Goal: Entertainment & Leisure: Consume media (video, audio)

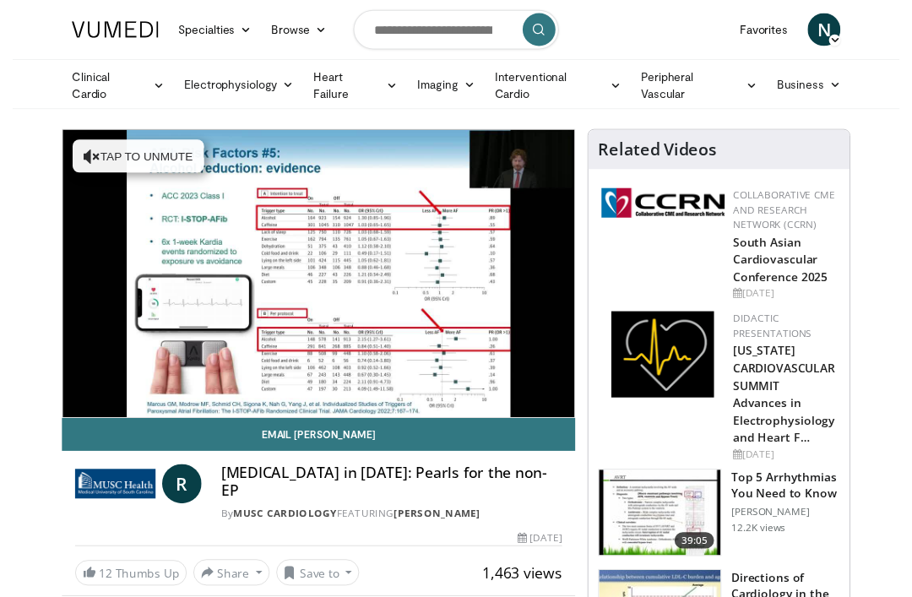
scroll to position [17, 0]
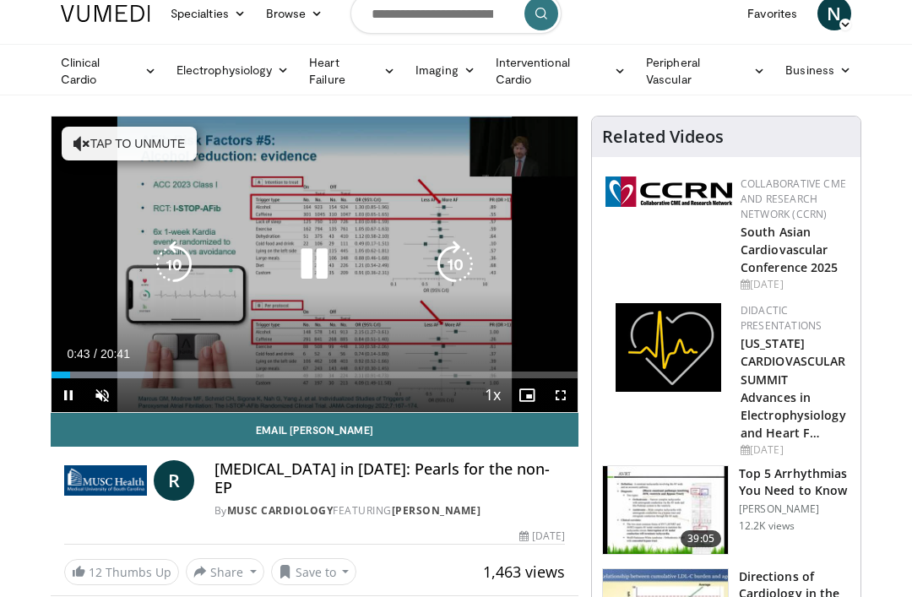
click at [304, 291] on div "10 seconds Tap to unmute" at bounding box center [315, 265] width 526 height 296
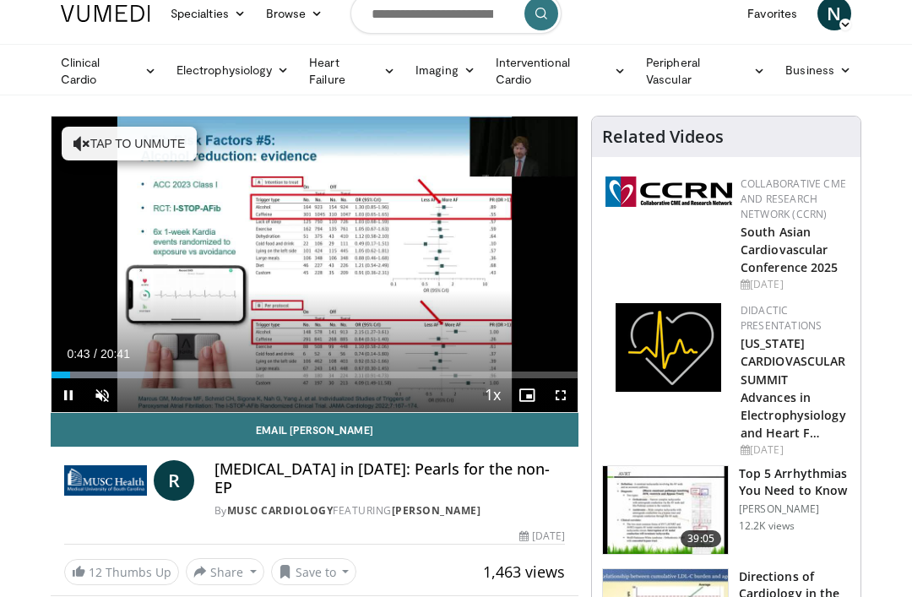
click at [324, 269] on icon "Video Player" at bounding box center [314, 264] width 47 height 47
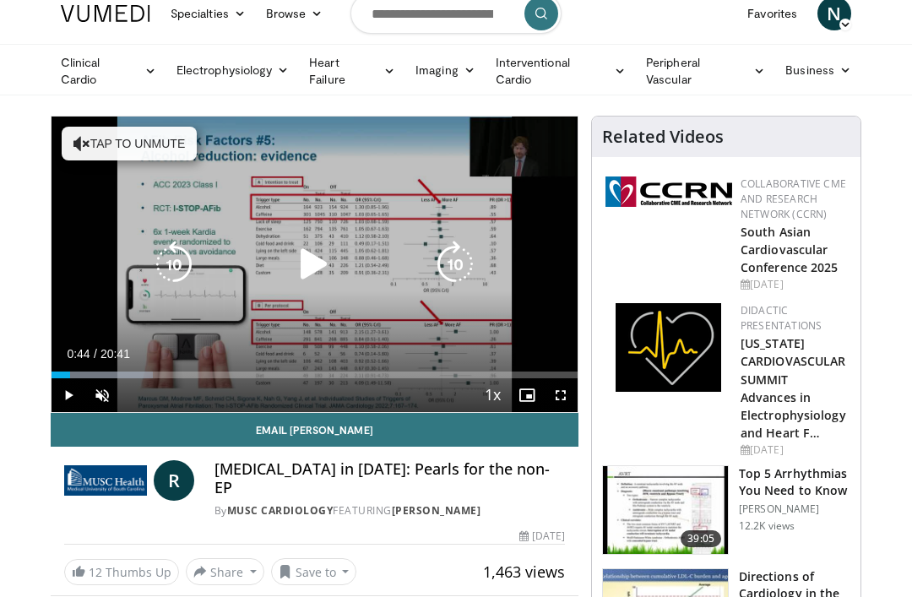
click at [318, 258] on icon "Video Player" at bounding box center [314, 264] width 47 height 47
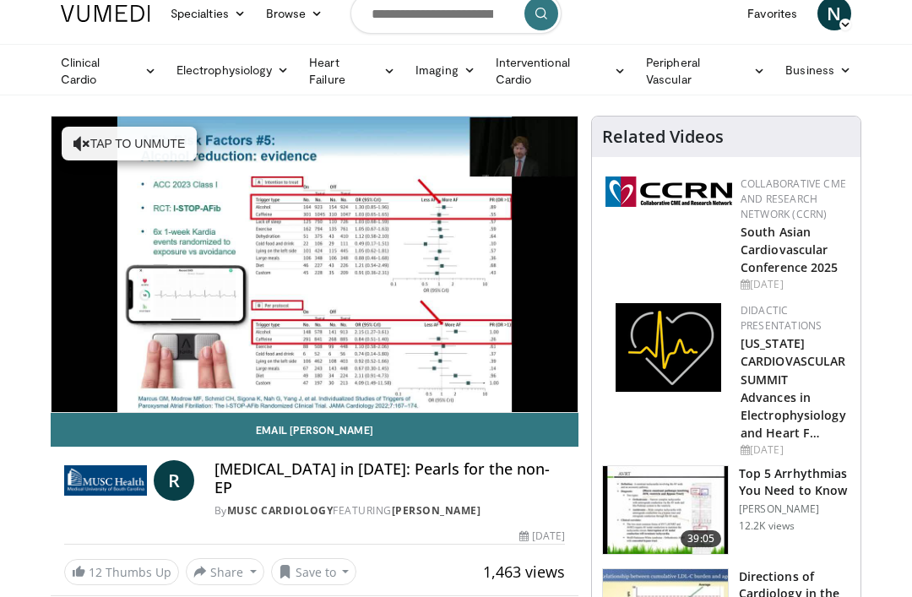
click at [106, 412] on span "Video Player" at bounding box center [102, 429] width 34 height 34
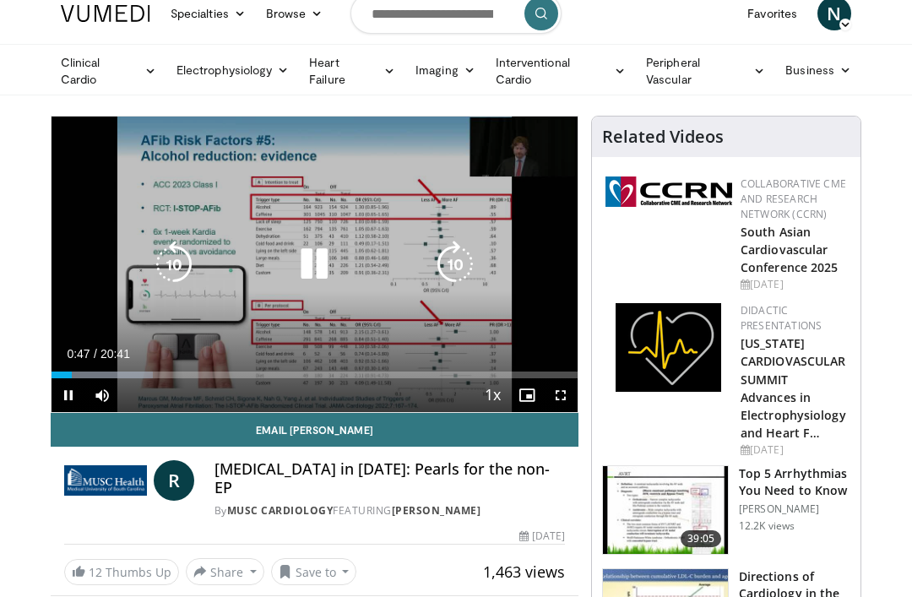
click at [98, 409] on span "Video Player" at bounding box center [102, 395] width 34 height 34
click at [101, 372] on div "Progress Bar" at bounding box center [102, 375] width 101 height 7
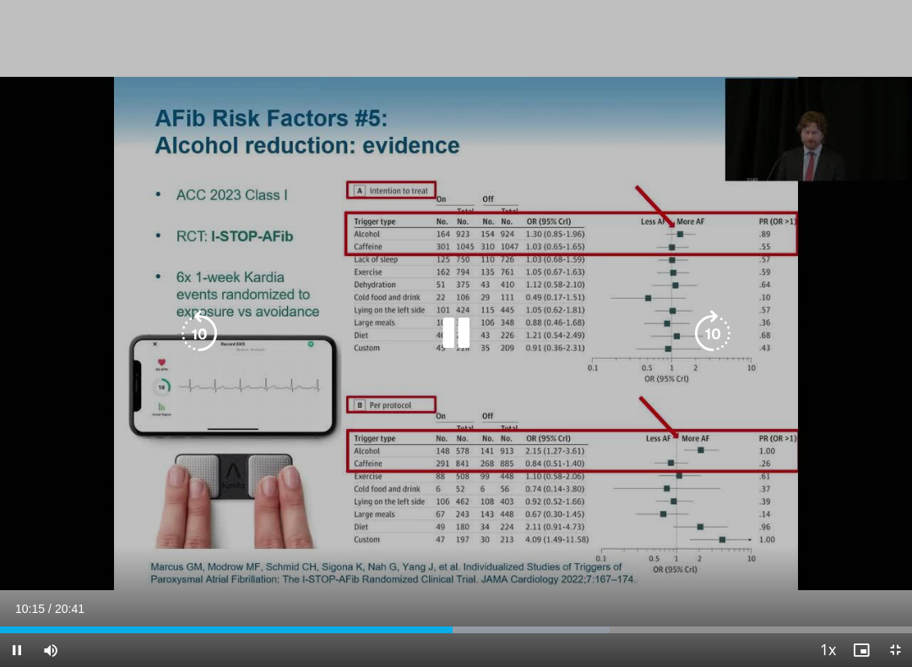
click at [438, 329] on icon "Video Player" at bounding box center [456, 333] width 47 height 47
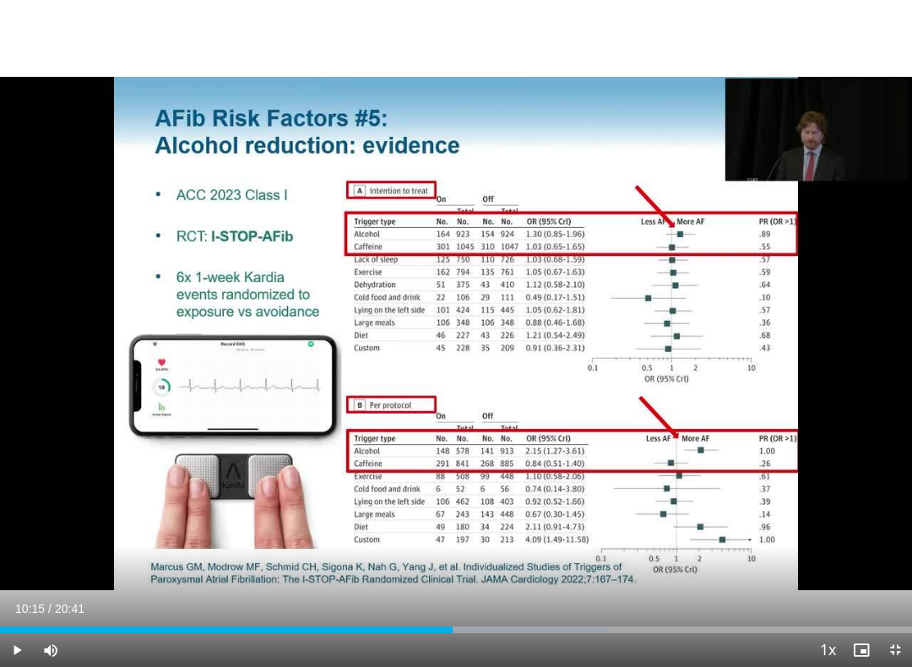
click at [416, 402] on div "10 seconds Tap to unmute" at bounding box center [456, 333] width 912 height 667
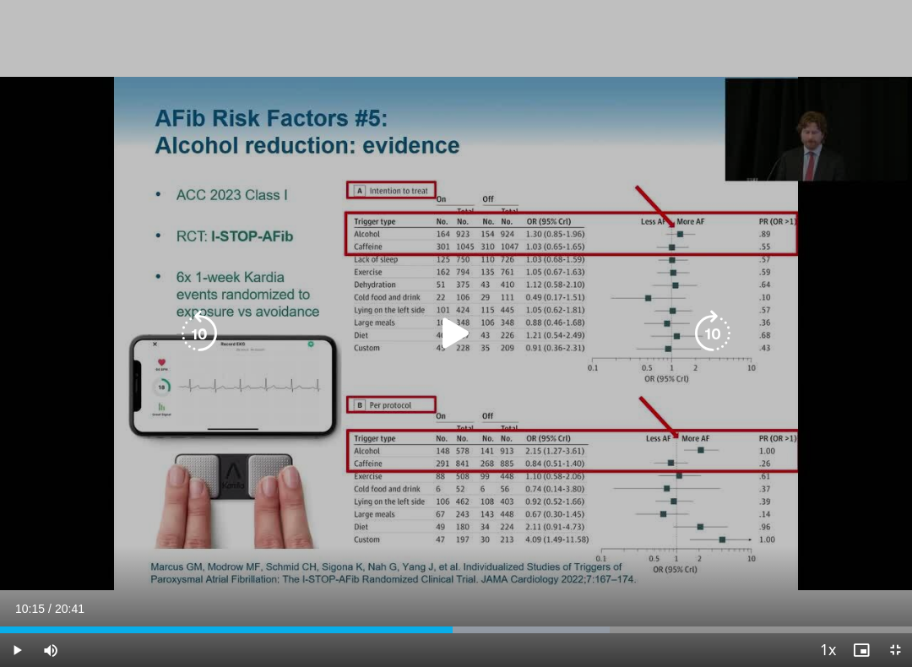
click at [465, 330] on icon "Video Player" at bounding box center [456, 333] width 47 height 47
click at [479, 337] on icon "Video Player" at bounding box center [456, 333] width 47 height 47
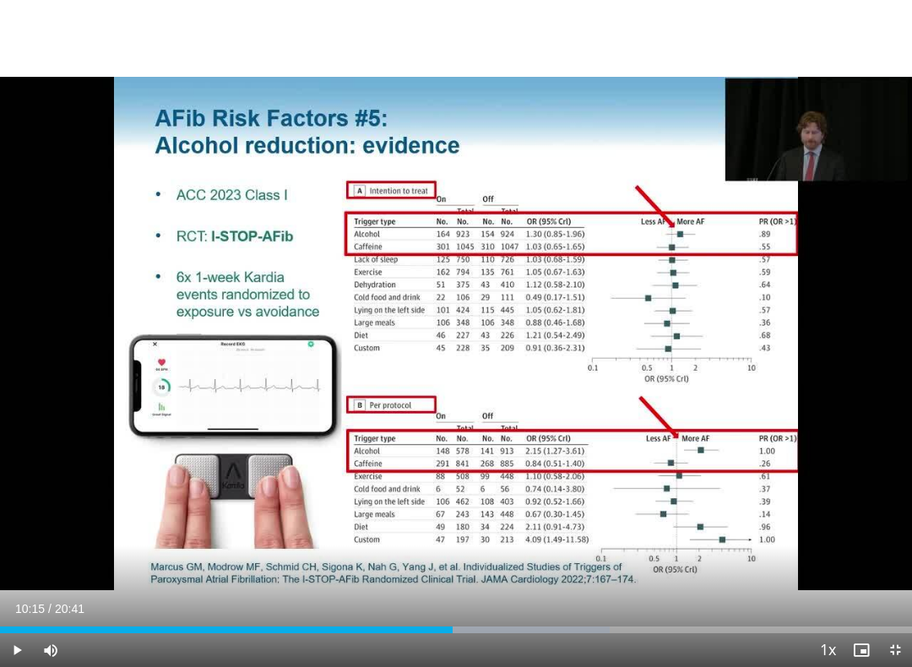
click at [378, 329] on div "10 seconds Tap to unmute" at bounding box center [456, 333] width 912 height 667
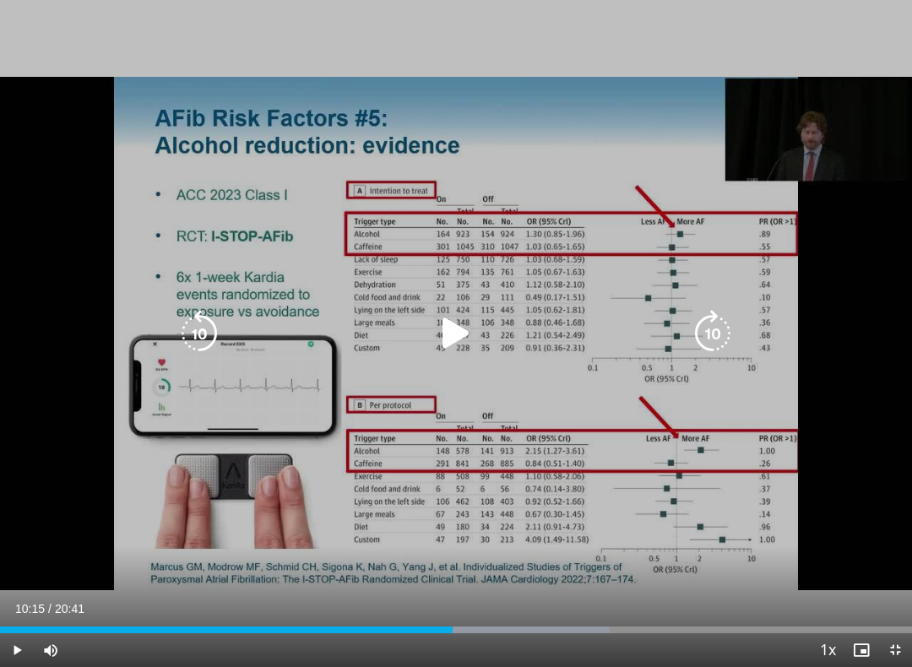
click at [441, 318] on icon "Video Player" at bounding box center [456, 333] width 47 height 47
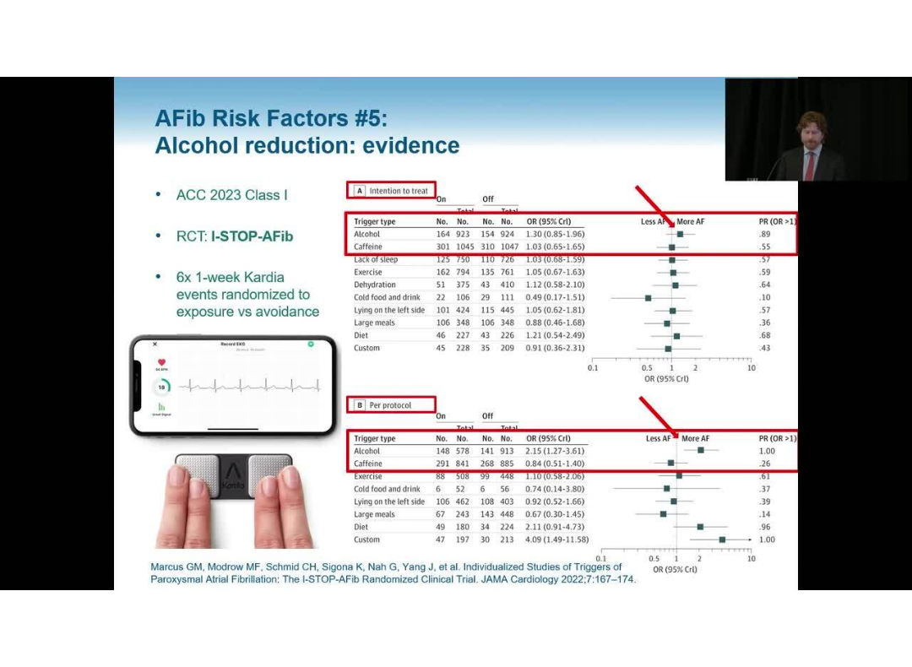
click at [377, 471] on div "10 seconds Tap to unmute" at bounding box center [456, 333] width 912 height 667
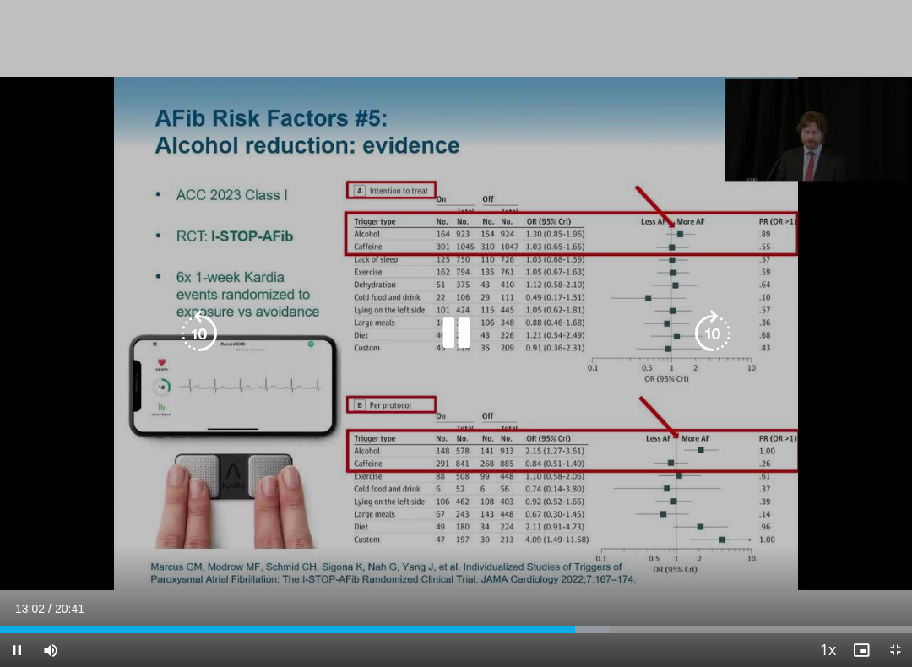
click at [205, 345] on icon "Video Player" at bounding box center [199, 333] width 47 height 47
click at [199, 337] on icon "Video Player" at bounding box center [199, 333] width 47 height 47
click at [194, 316] on icon "Video Player" at bounding box center [199, 333] width 47 height 47
click at [195, 342] on icon "Video Player" at bounding box center [199, 333] width 47 height 47
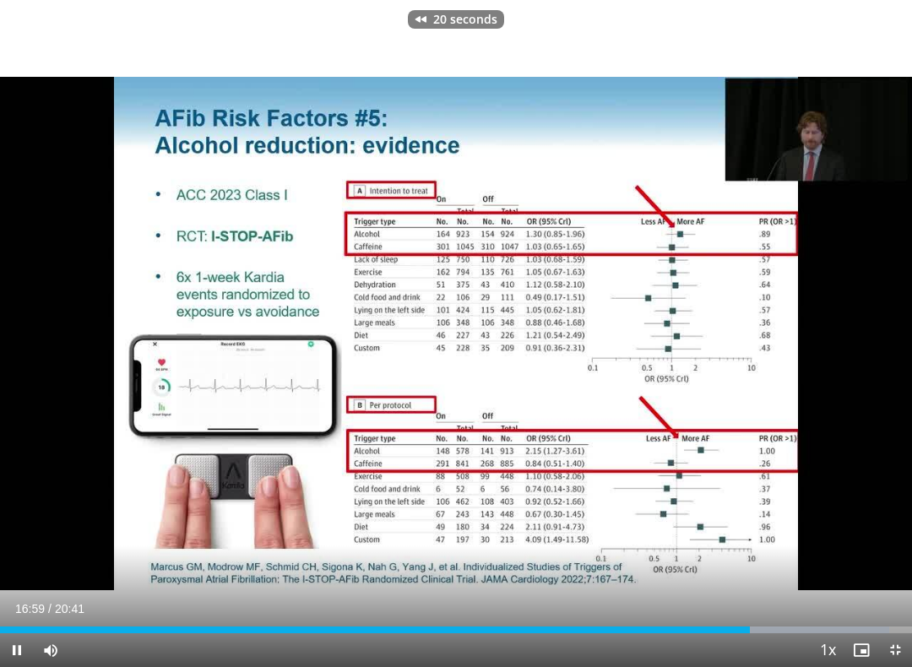
click at [200, 302] on div "20 seconds Tap to unmute" at bounding box center [456, 333] width 912 height 667
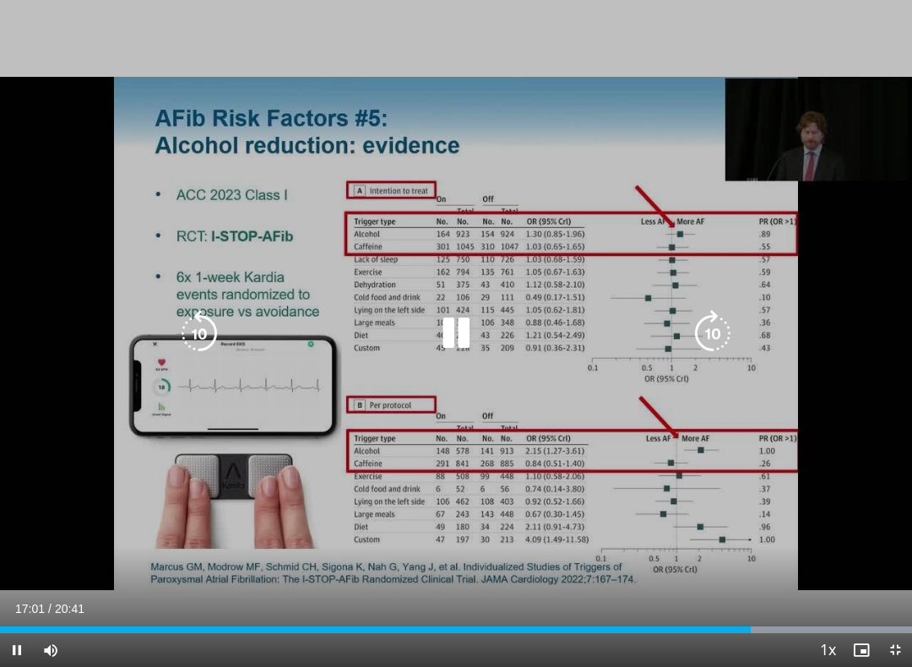
click at [190, 319] on icon "Video Player" at bounding box center [199, 333] width 47 height 47
click at [209, 350] on icon "Video Player" at bounding box center [199, 333] width 47 height 47
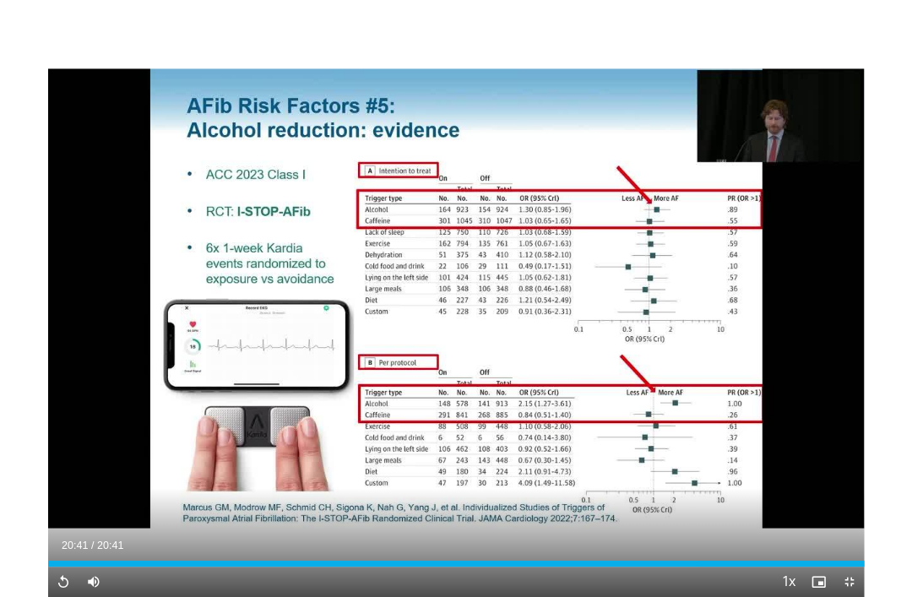
scroll to position [52, 0]
